Goal: Information Seeking & Learning: Find specific fact

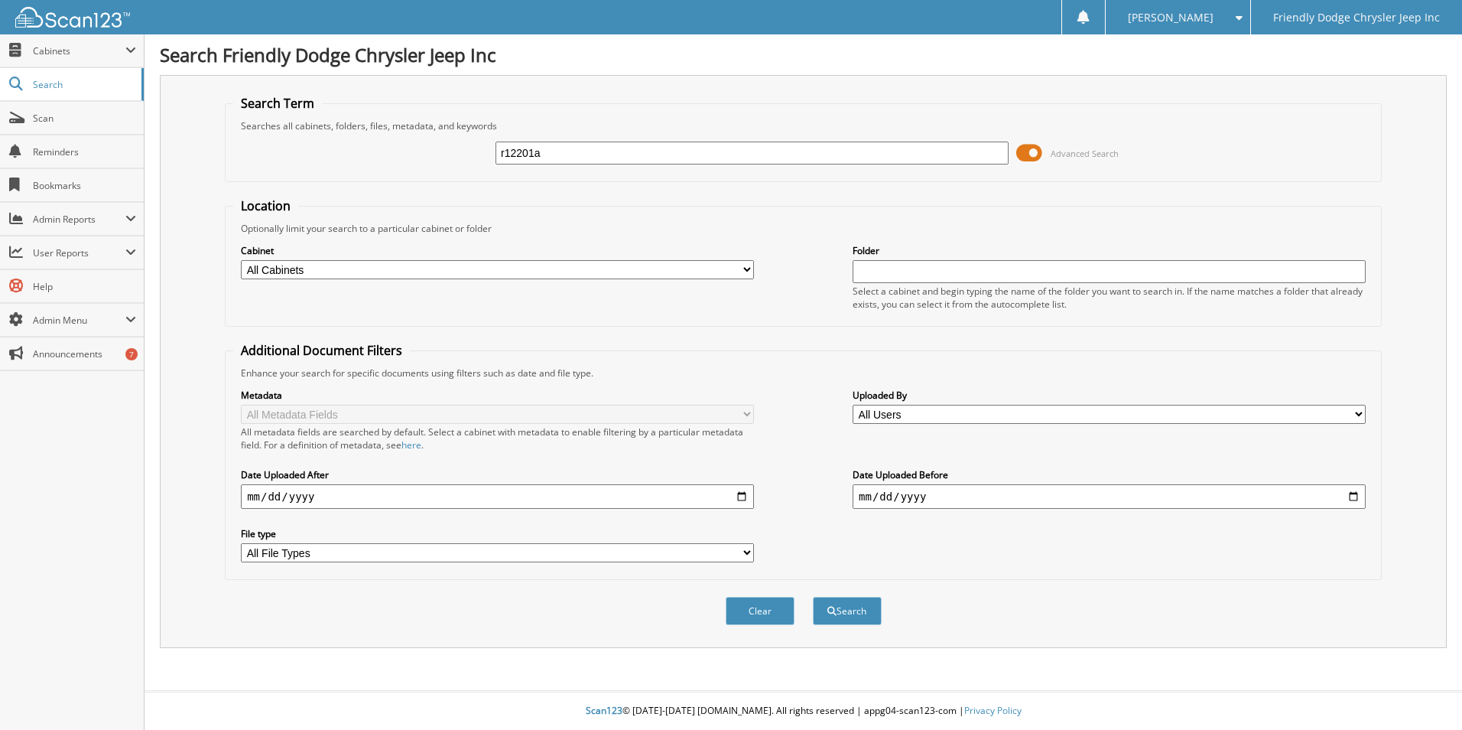
type input "r12201a"
click at [813, 596] on button "Search" at bounding box center [847, 610] width 69 height 28
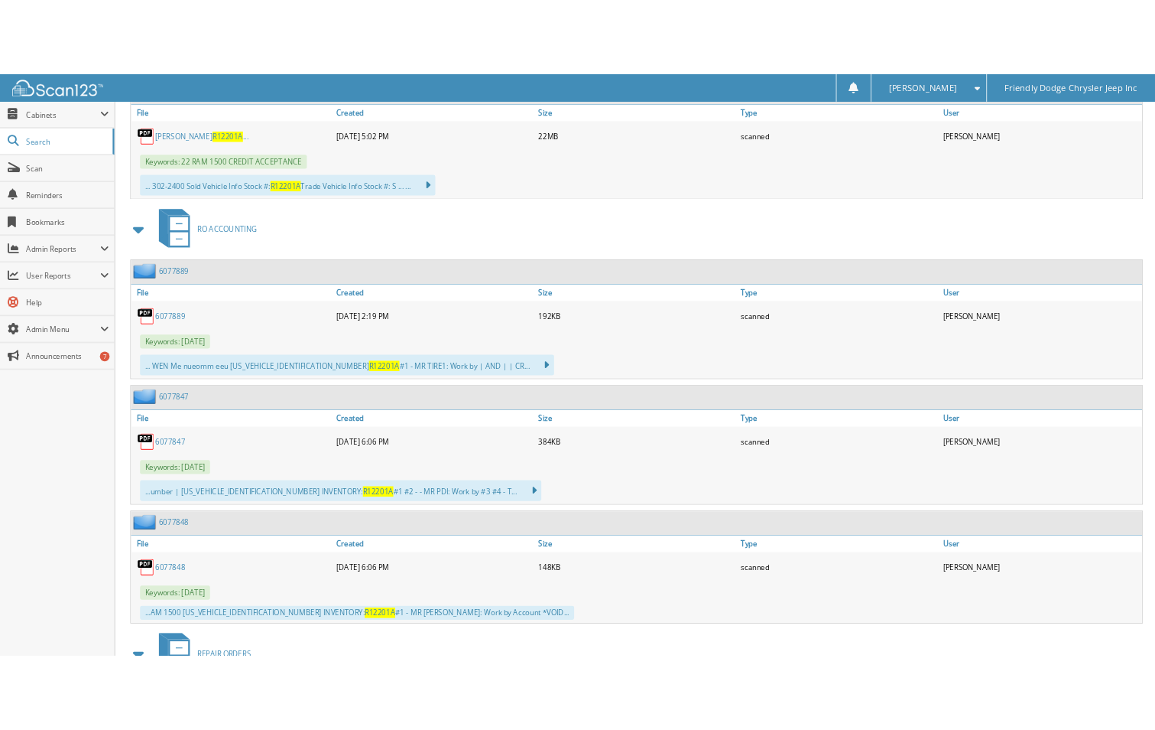
scroll to position [994, 0]
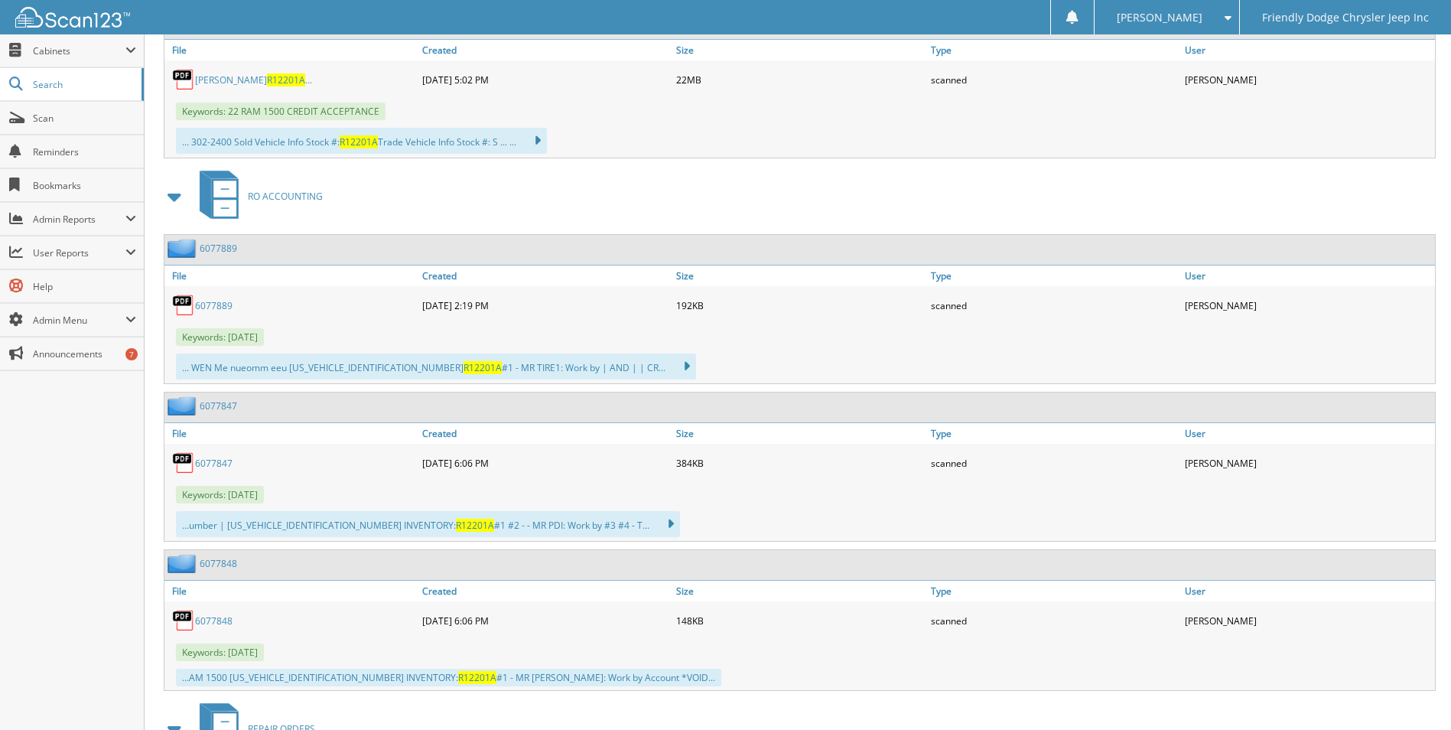
click at [207, 305] on link "6077889" at bounding box center [213, 305] width 37 height 13
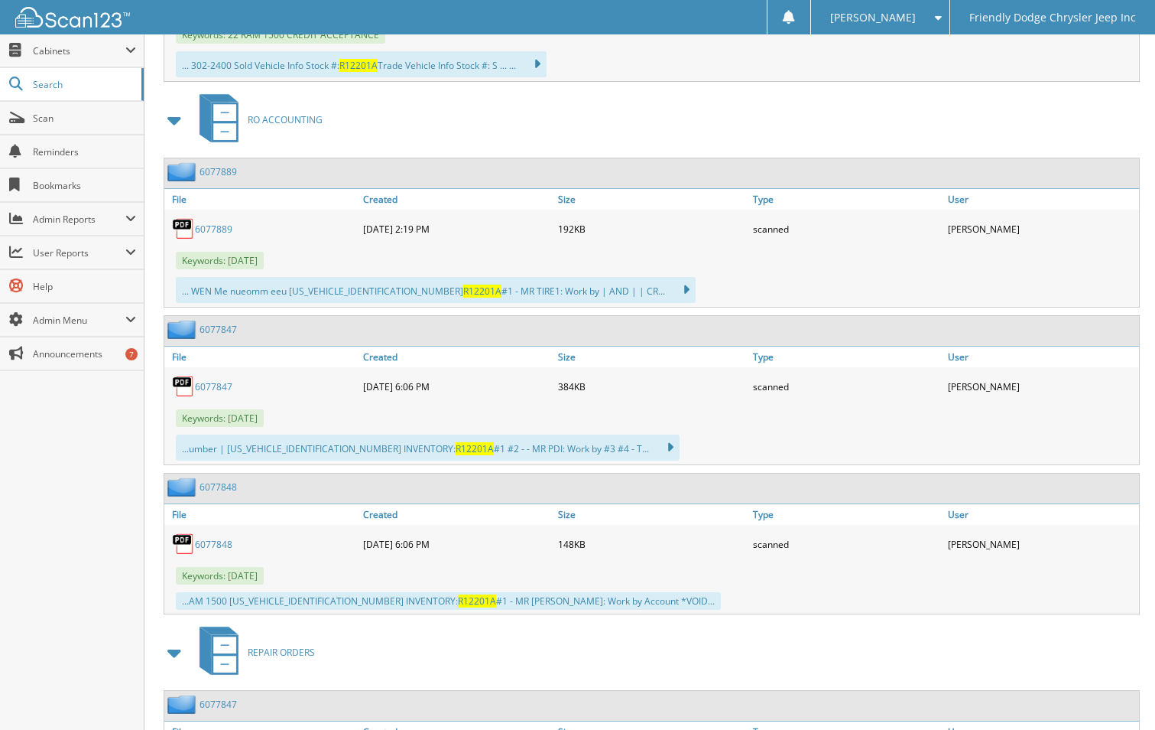
scroll to position [1147, 0]
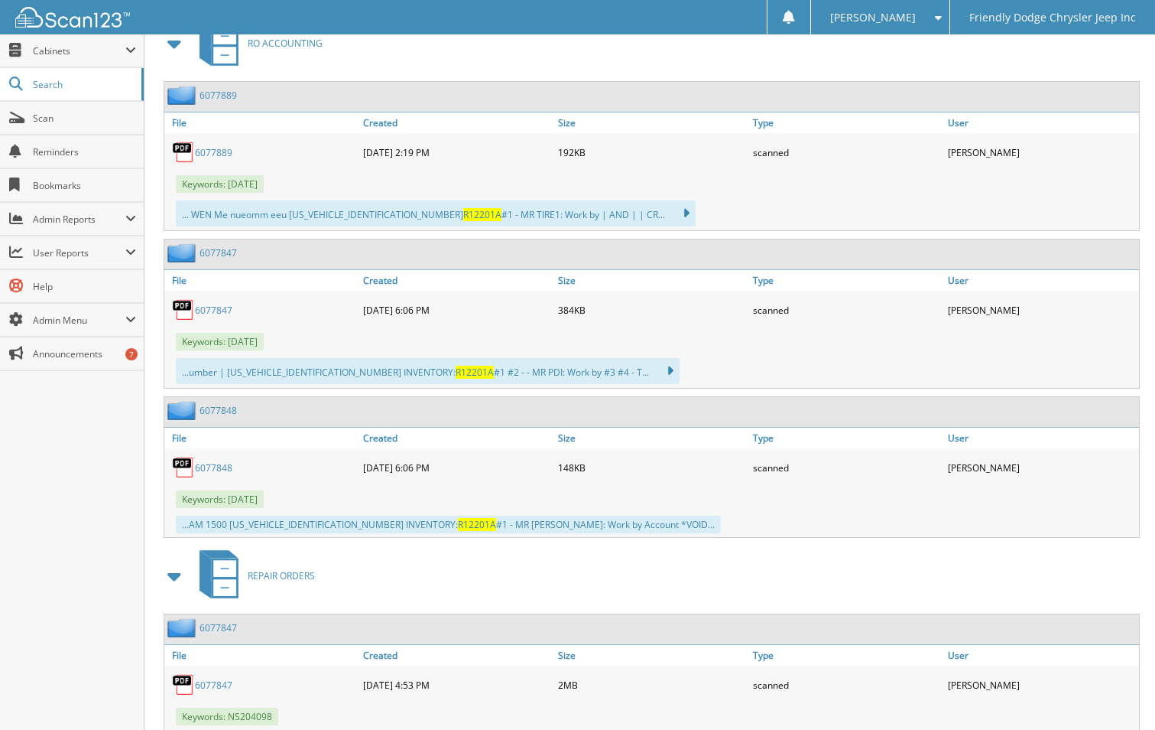
click at [211, 307] on link "6077847" at bounding box center [213, 310] width 37 height 13
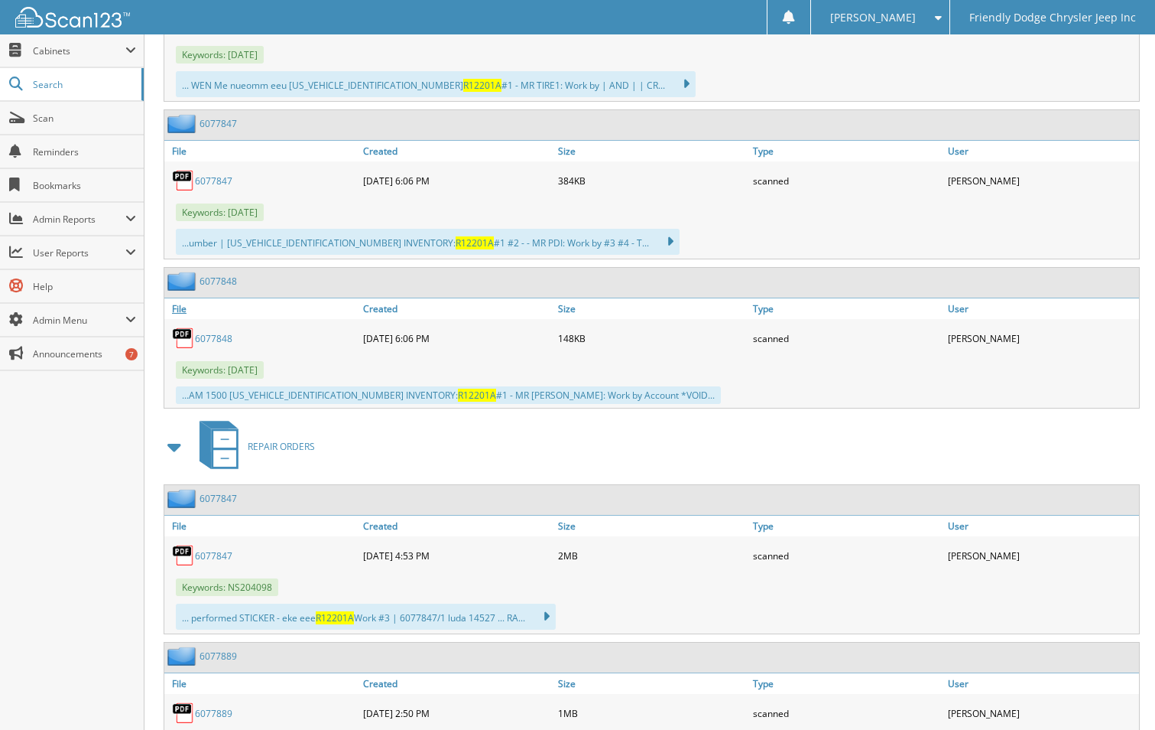
scroll to position [1300, 0]
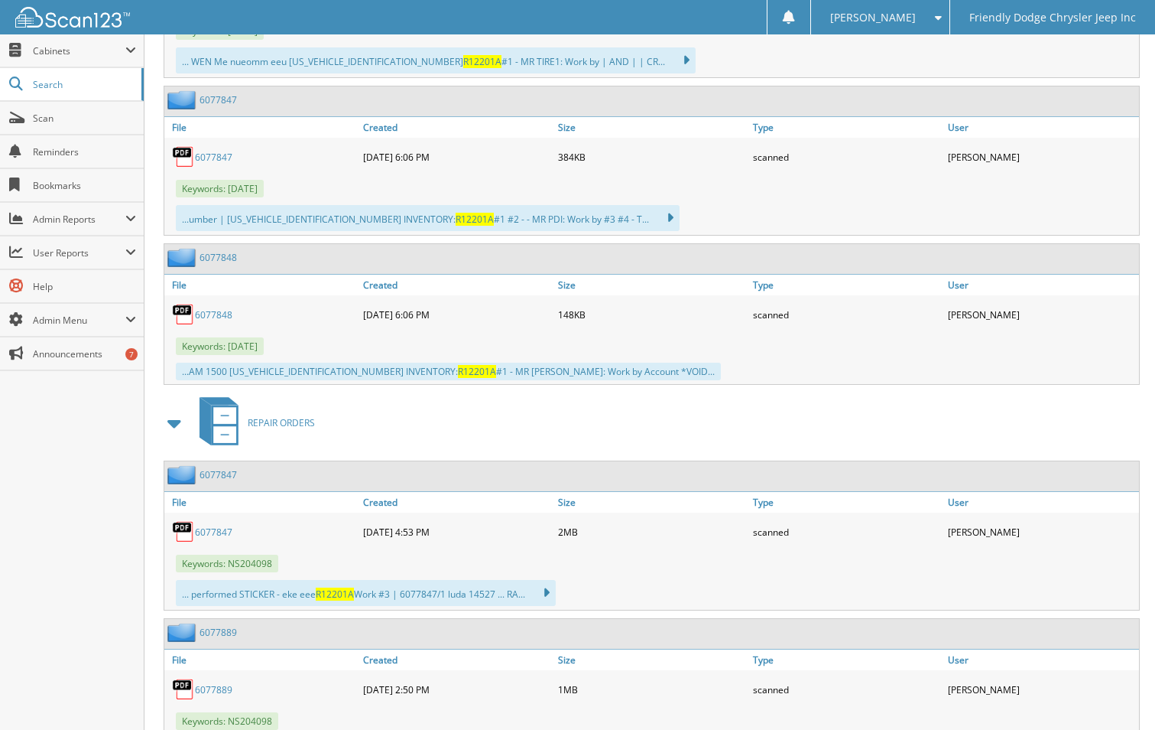
click at [214, 531] on link "6077847" at bounding box center [213, 531] width 37 height 13
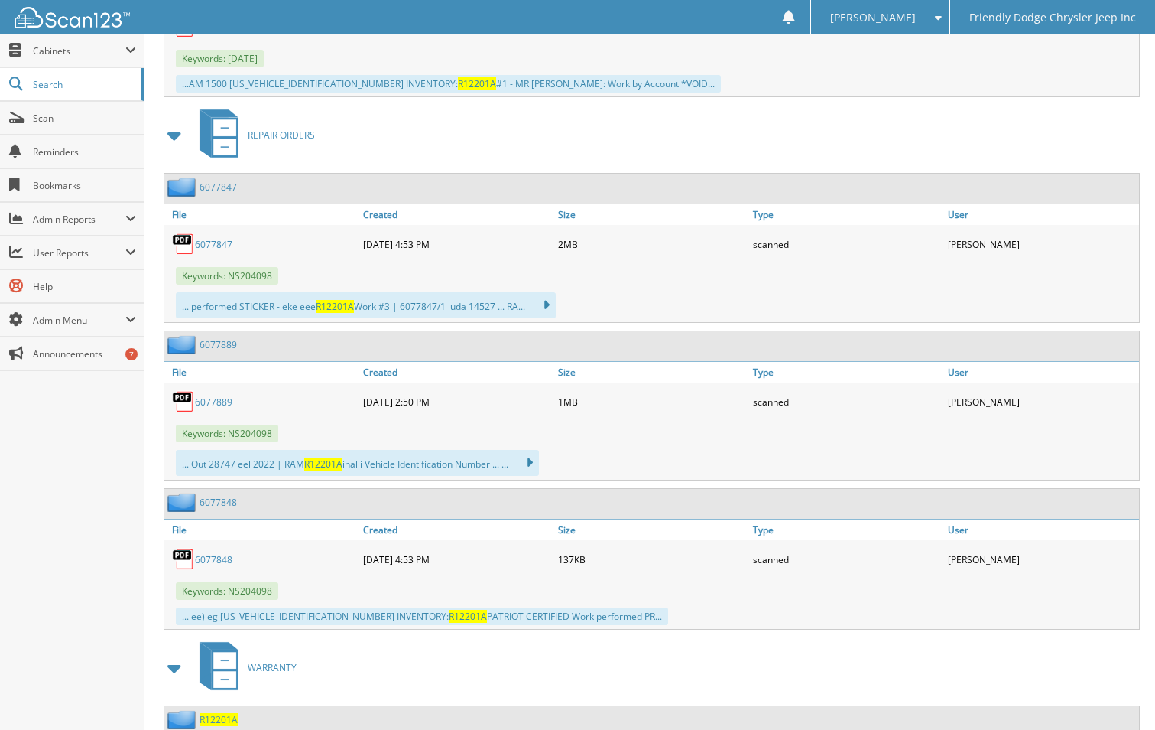
scroll to position [1606, 0]
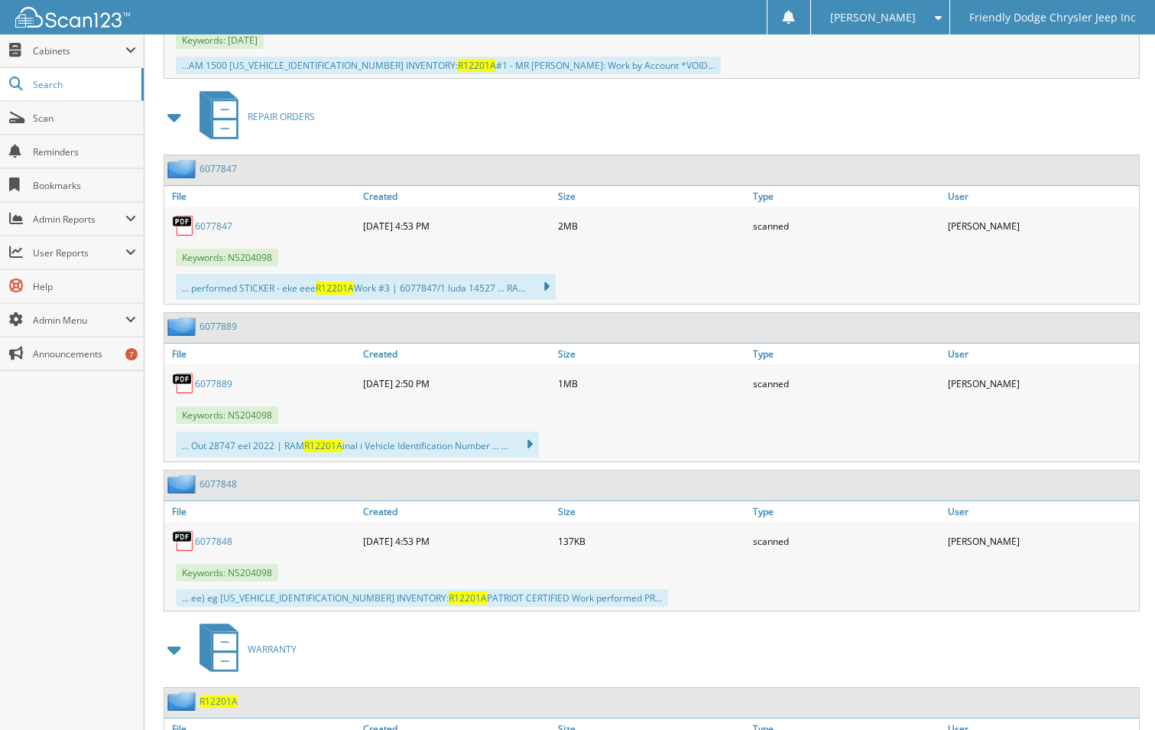
click at [223, 380] on link "6077889" at bounding box center [213, 383] width 37 height 13
